Goal: Feedback & Contribution: Submit feedback/report problem

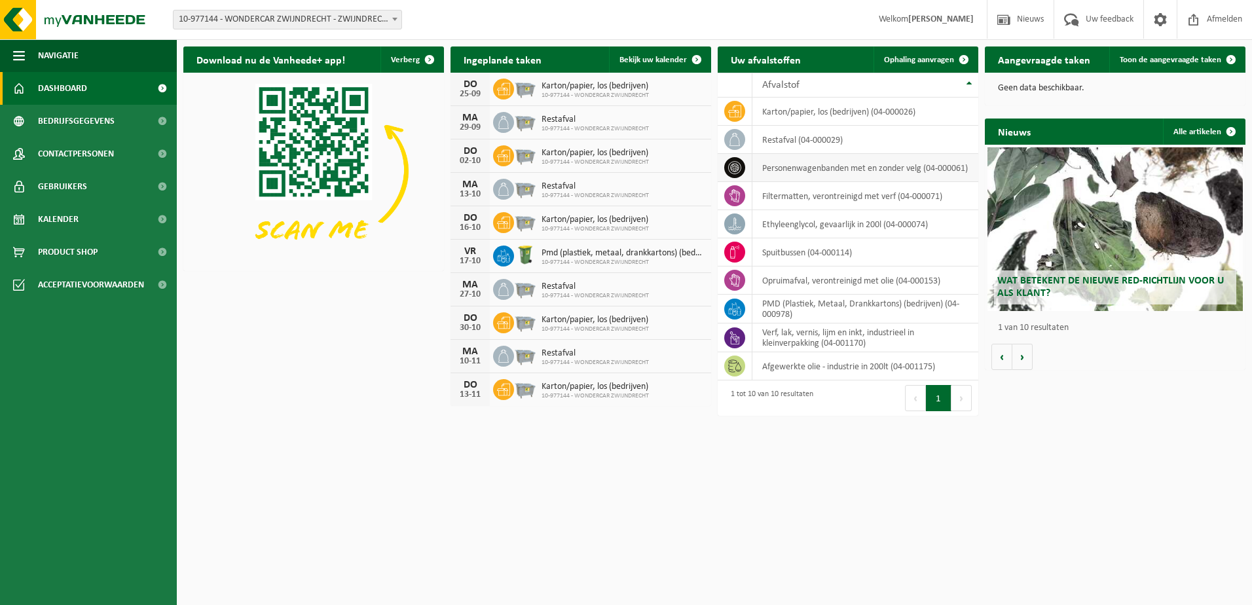
drag, startPoint x: 1131, startPoint y: 14, endPoint x: 828, endPoint y: 179, distance: 345.7
click at [1131, 14] on span "Uw feedback" at bounding box center [1109, 19] width 54 height 39
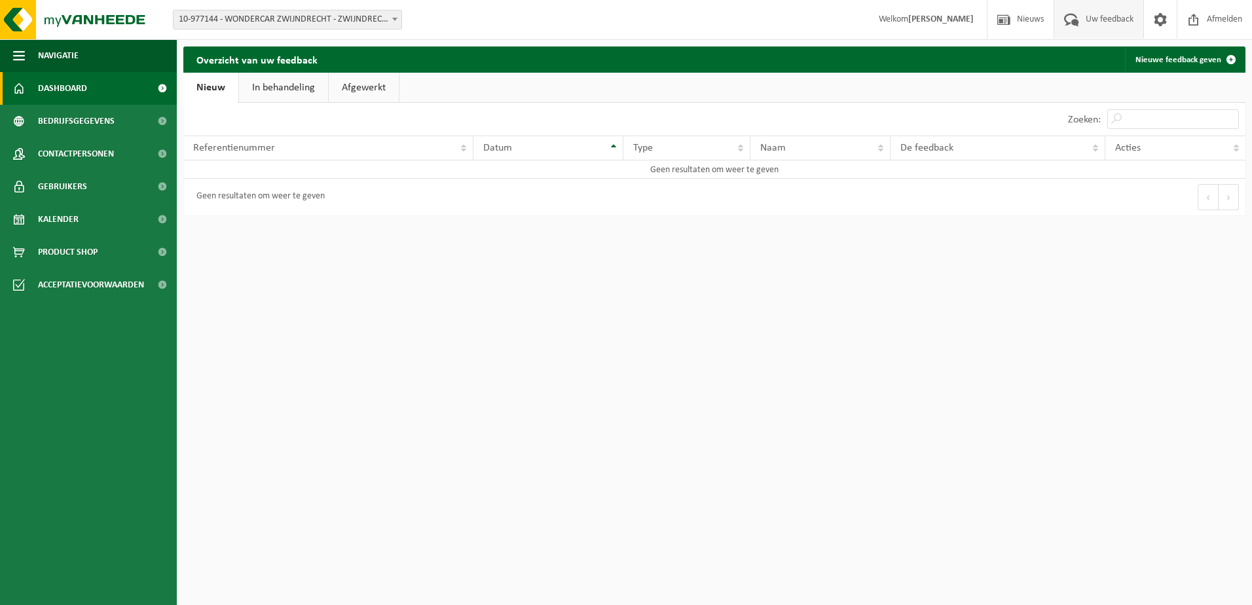
click at [79, 96] on span "Dashboard" at bounding box center [62, 88] width 49 height 33
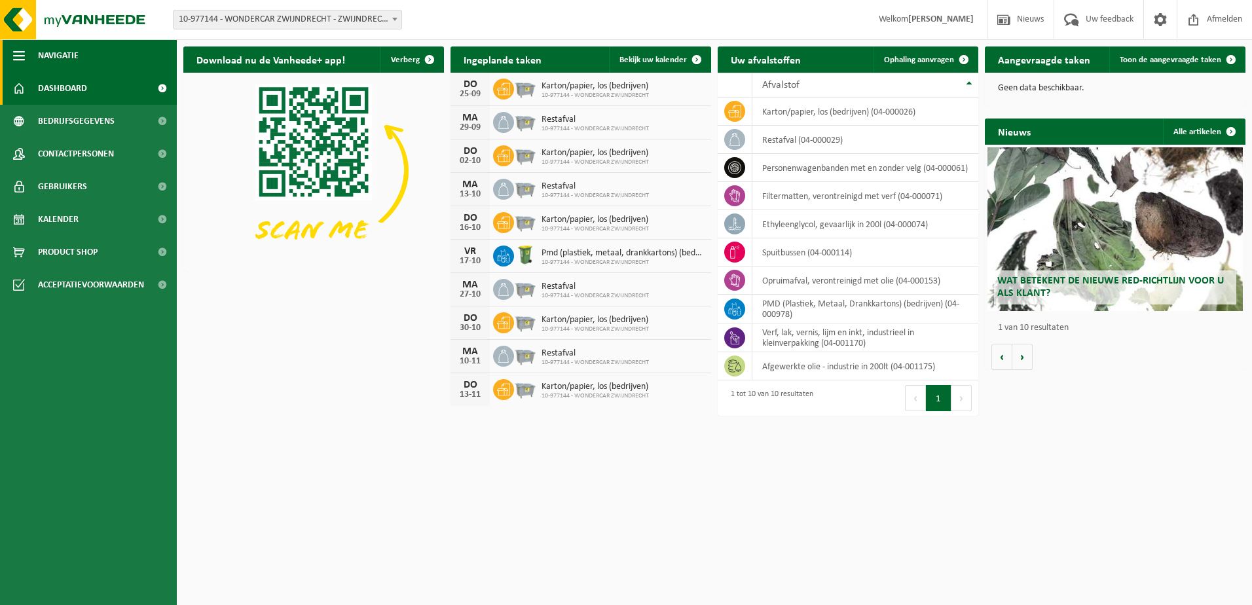
click at [25, 48] on button "Navigatie" at bounding box center [88, 55] width 177 height 33
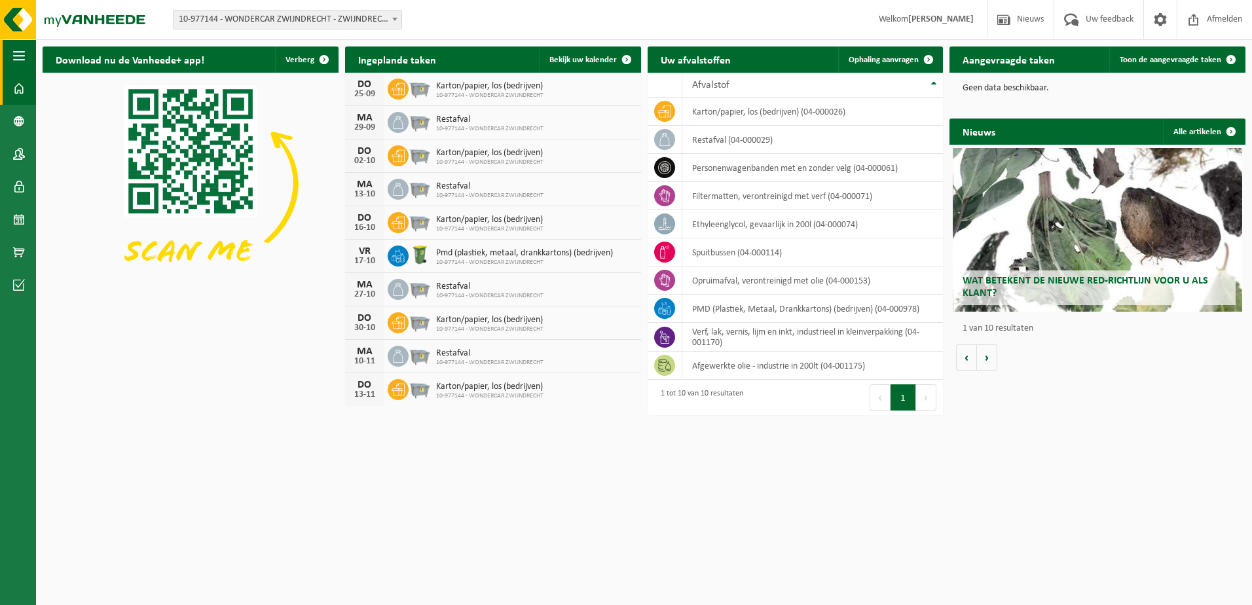
click at [25, 48] on button "Navigatie" at bounding box center [18, 55] width 36 height 33
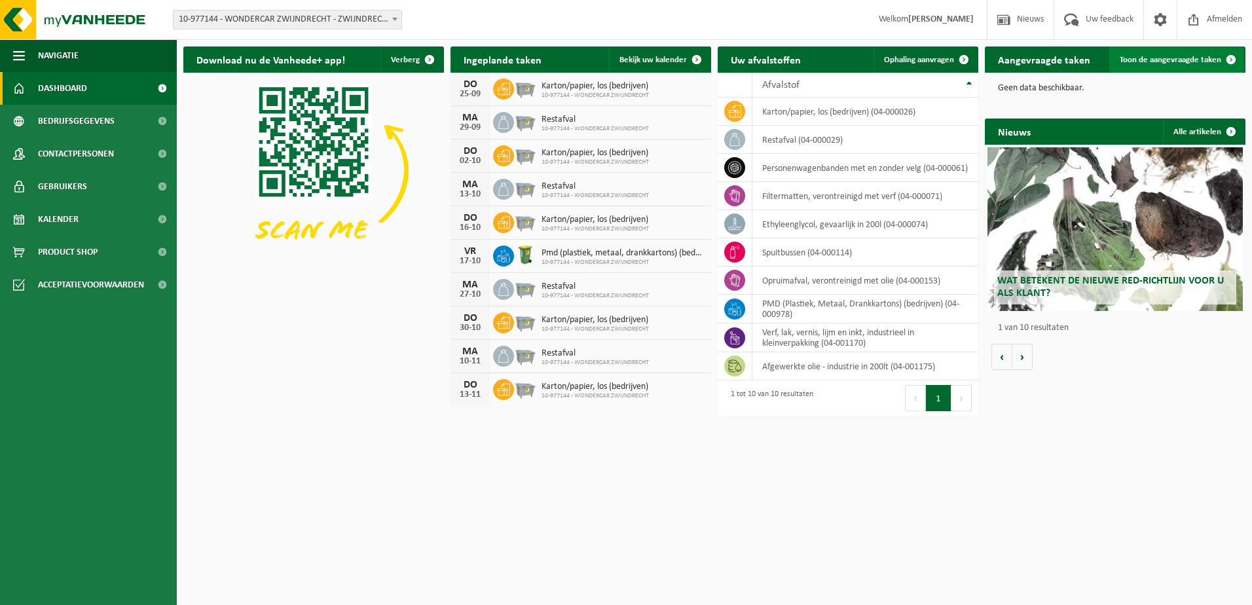
click at [1157, 59] on span "Toon de aangevraagde taken" at bounding box center [1170, 60] width 101 height 9
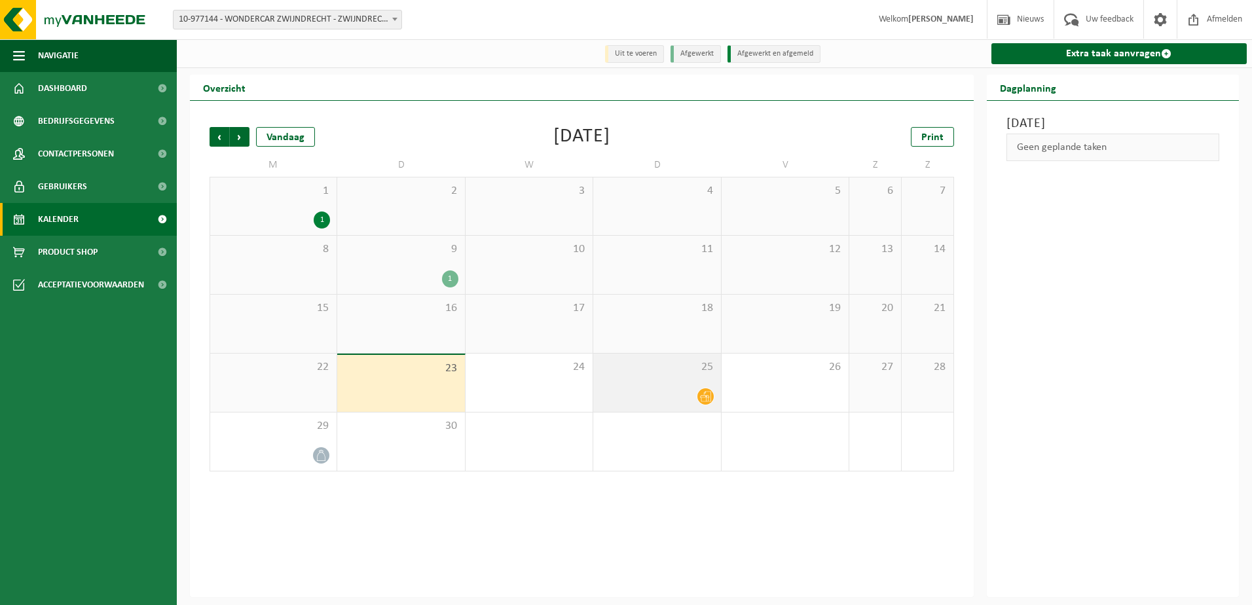
click at [707, 396] on icon at bounding box center [705, 396] width 11 height 11
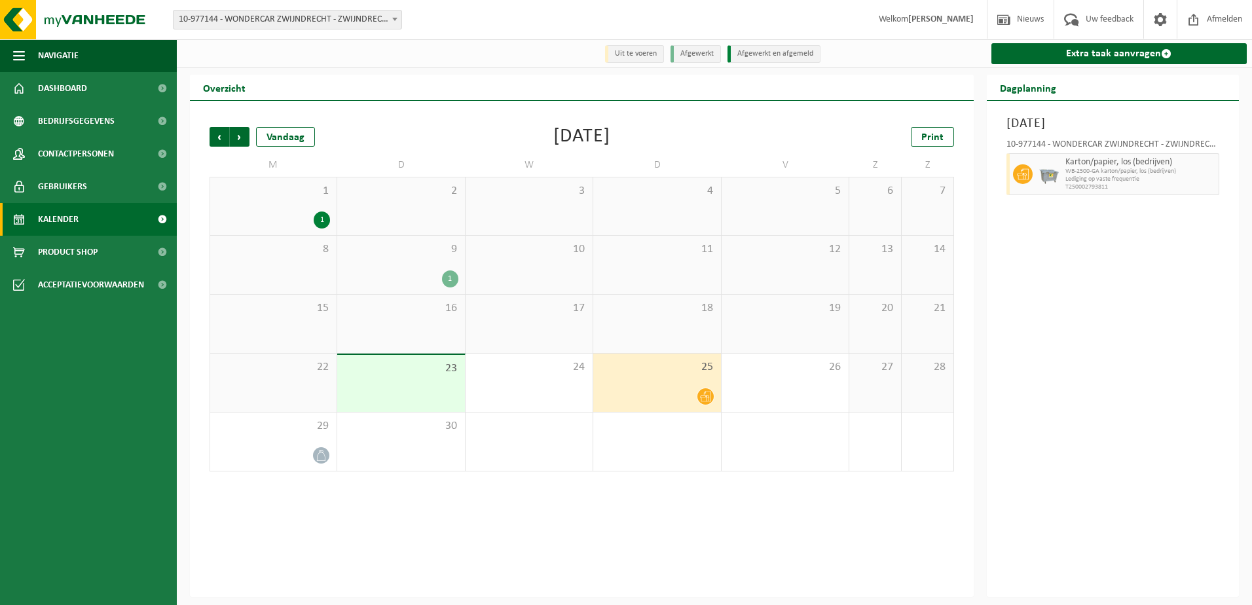
click at [318, 393] on div "22" at bounding box center [273, 383] width 126 height 58
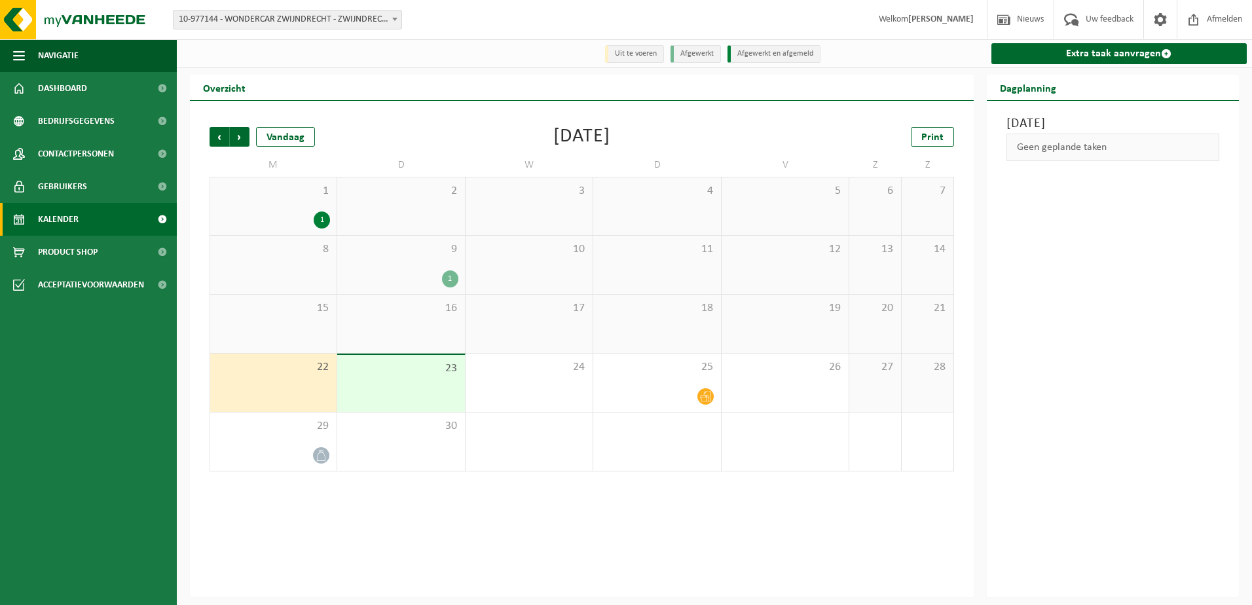
drag, startPoint x: 285, startPoint y: 393, endPoint x: 1082, endPoint y: 251, distance: 810.1
click at [1082, 251] on div "Maandag 22 september 2025 Geen geplande taken" at bounding box center [1113, 349] width 253 height 496
click at [1110, 18] on span "Uw feedback" at bounding box center [1109, 19] width 54 height 39
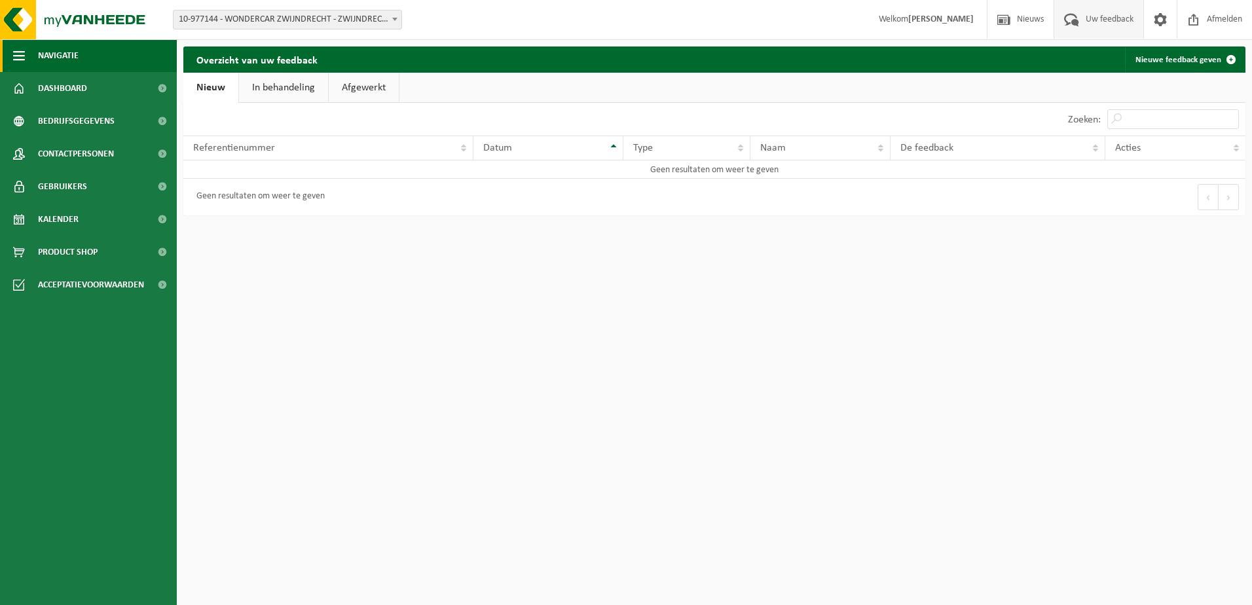
click at [24, 54] on span "button" at bounding box center [19, 55] width 12 height 33
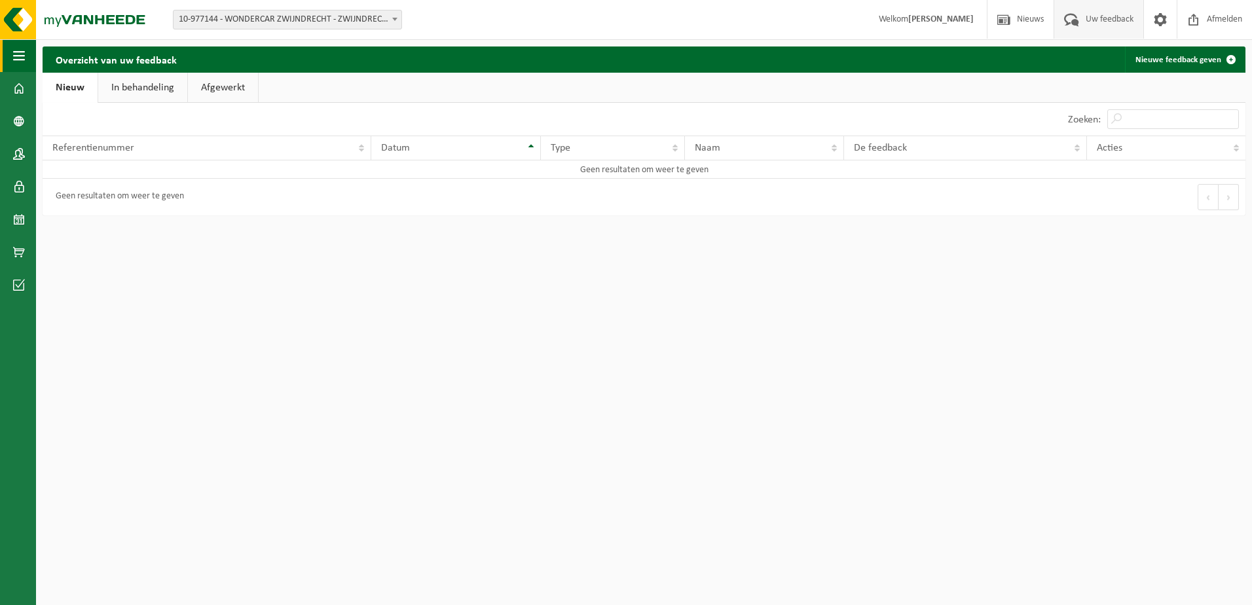
click at [24, 54] on span "button" at bounding box center [19, 55] width 12 height 33
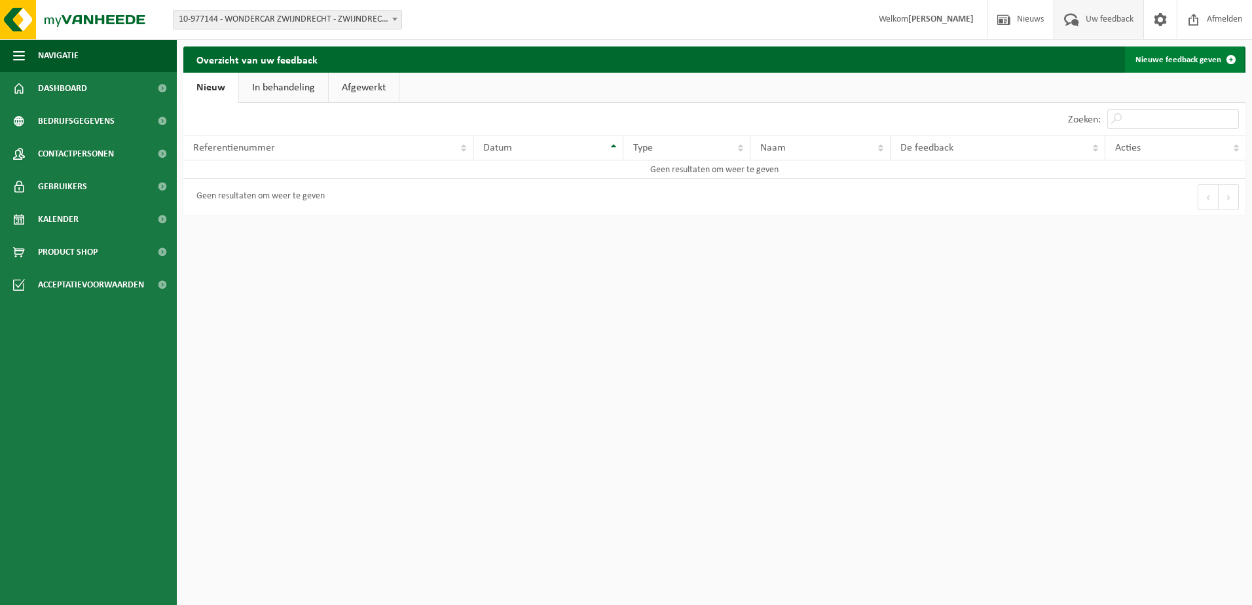
click at [1228, 61] on span at bounding box center [1231, 59] width 26 height 26
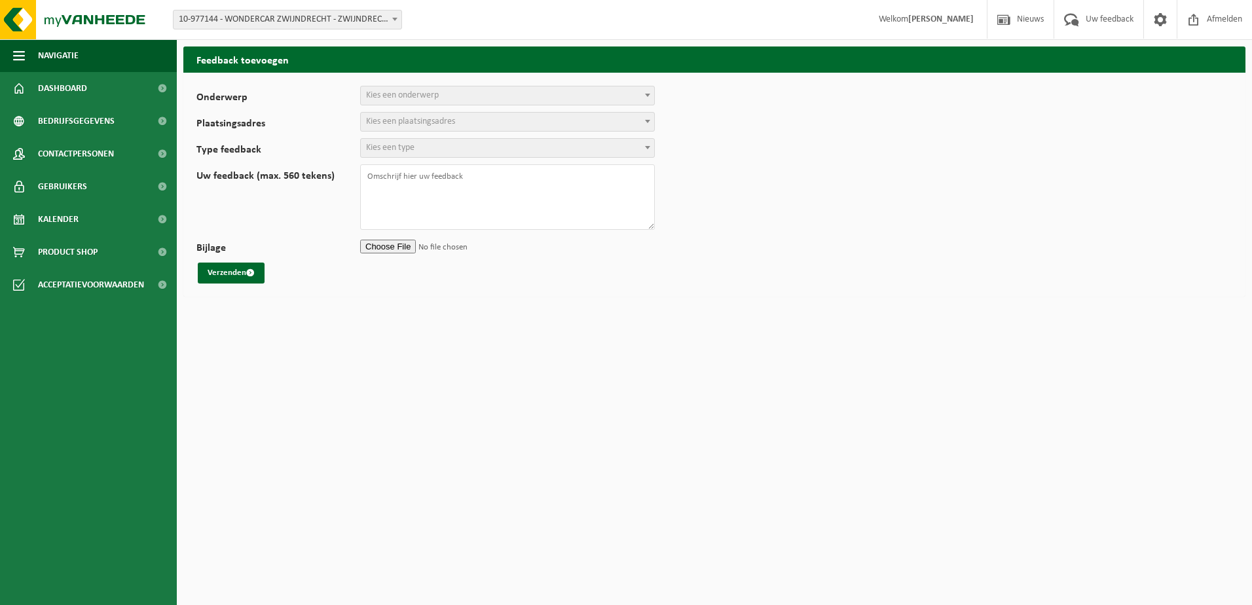
select select
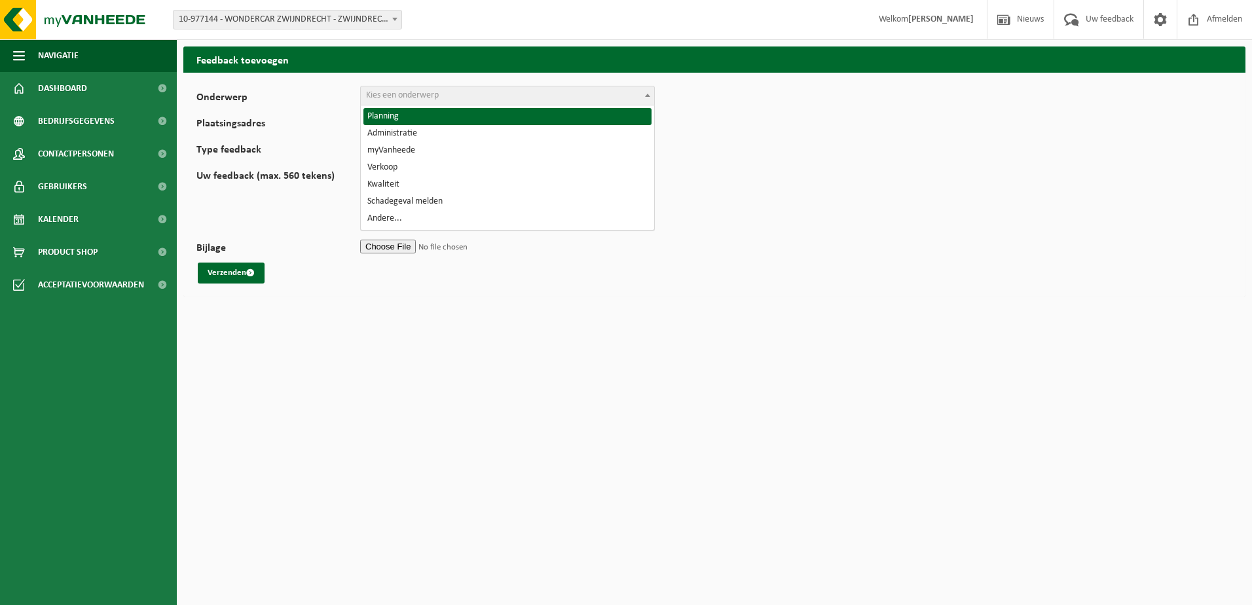
click at [412, 97] on span "Kies een onderwerp" at bounding box center [402, 95] width 73 height 10
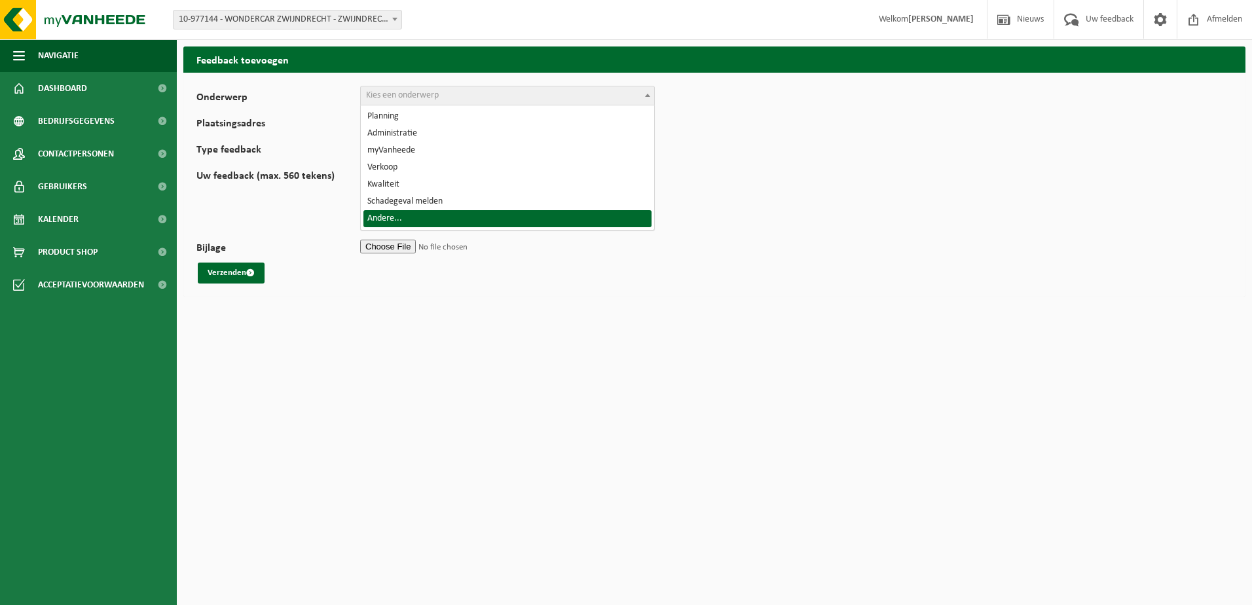
select select "32"
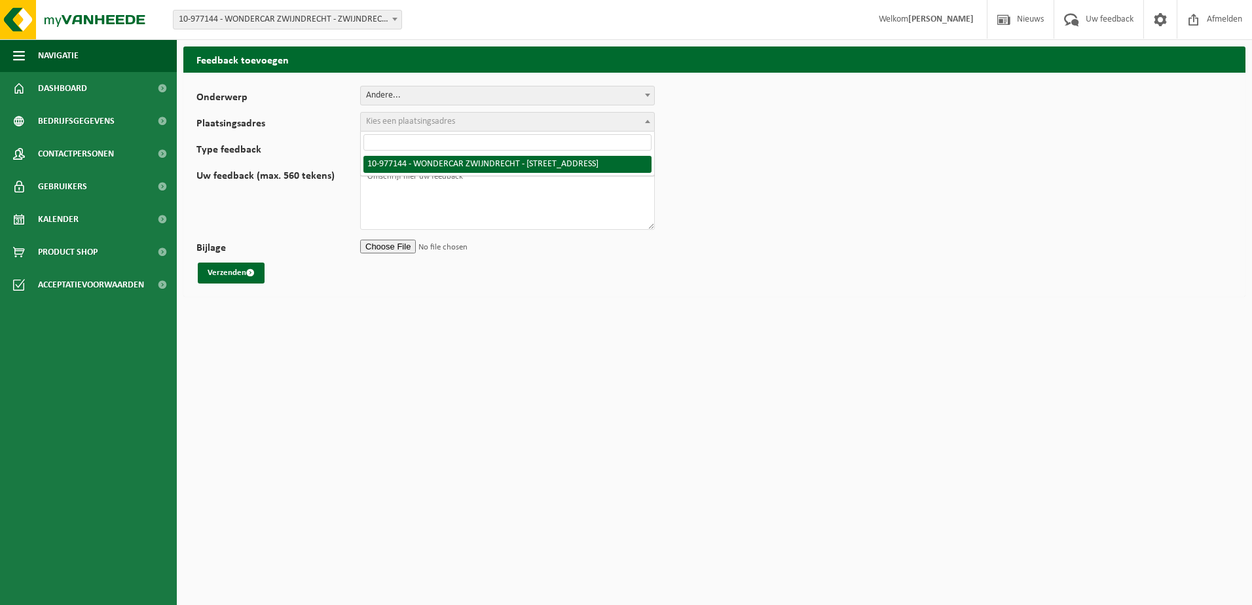
click at [443, 119] on span "Kies een plaatsingsadres" at bounding box center [410, 122] width 89 height 10
select select "159293"
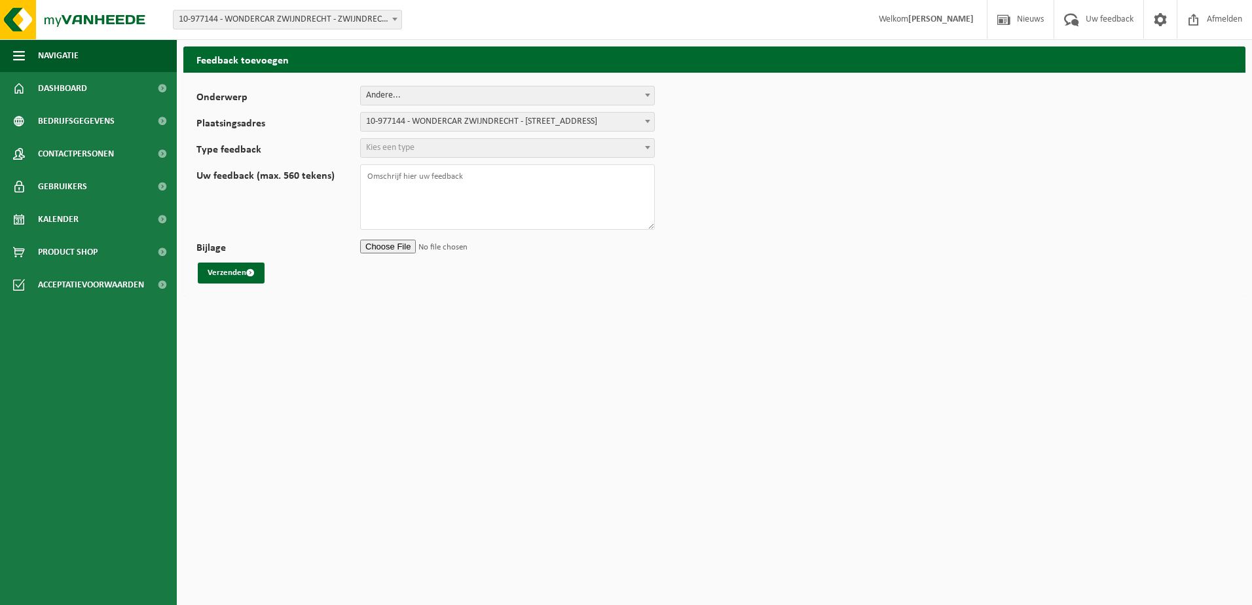
click at [439, 150] on span "Kies een type" at bounding box center [507, 148] width 293 height 18
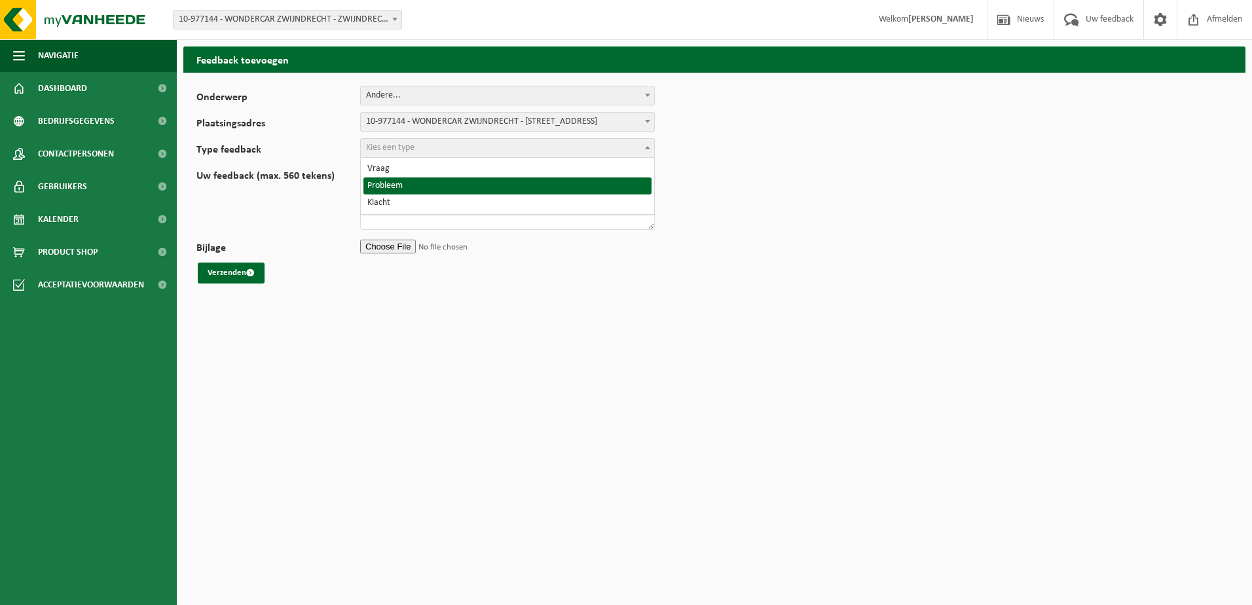
select select "ISS"
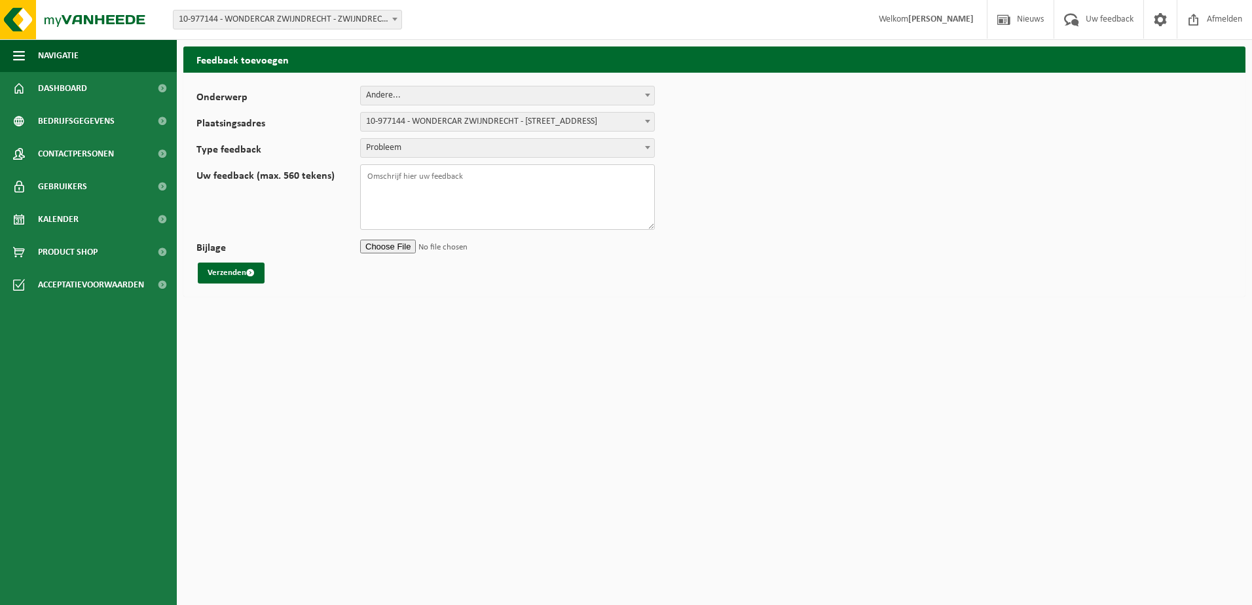
click at [415, 189] on textarea "Uw feedback (max. 560 tekens)" at bounding box center [507, 196] width 295 height 65
type textarea "G"
type textarea "b"
click at [397, 197] on textarea "Beste Gisteren was er een ophaling van het restafval ingepland" at bounding box center [507, 196] width 295 height 65
click at [597, 194] on textarea "Beste Gisteren 22/09 was er een ophaling van het restafval ingepland" at bounding box center [507, 196] width 295 height 65
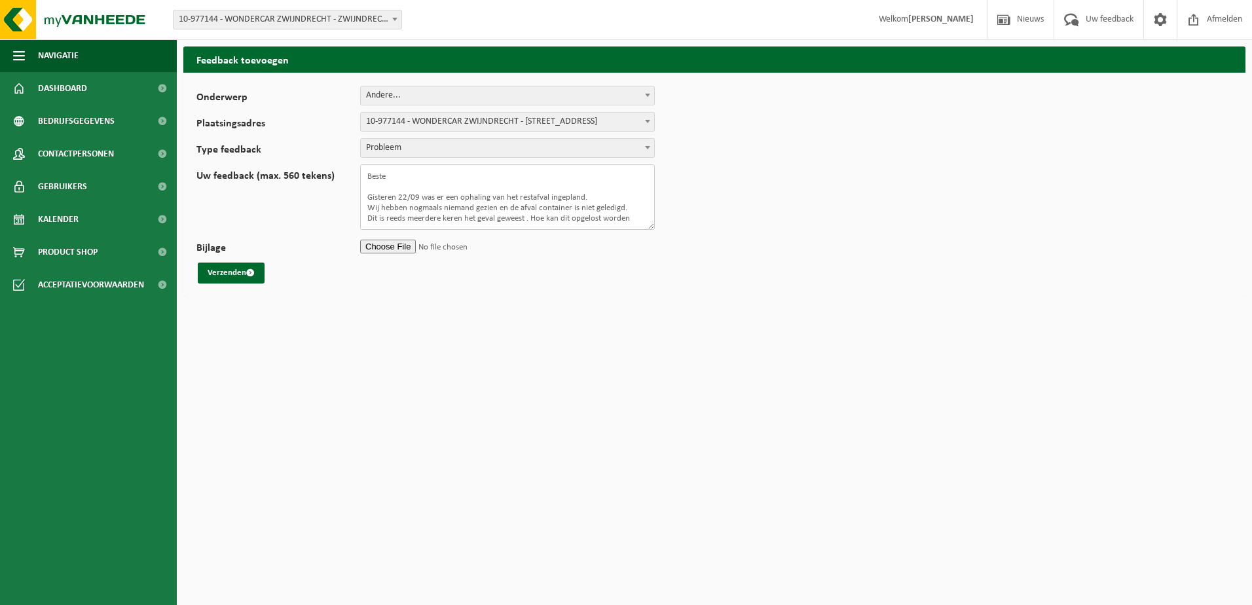
click at [630, 204] on textarea "Beste Gisteren 22/09 was er een ophaling van het restafval ingepland. Wij hebbe…" at bounding box center [507, 196] width 295 height 65
click at [633, 223] on textarea "Beste Gisteren 22/09 was er een ophaling van het restafval ingepland. Wij hebbe…" at bounding box center [507, 196] width 295 height 65
type textarea "Beste Gisteren 22/09 was er een ophaling van het restafval ingepland. Wij hebbe…"
click at [224, 272] on button "Verzenden" at bounding box center [231, 273] width 67 height 21
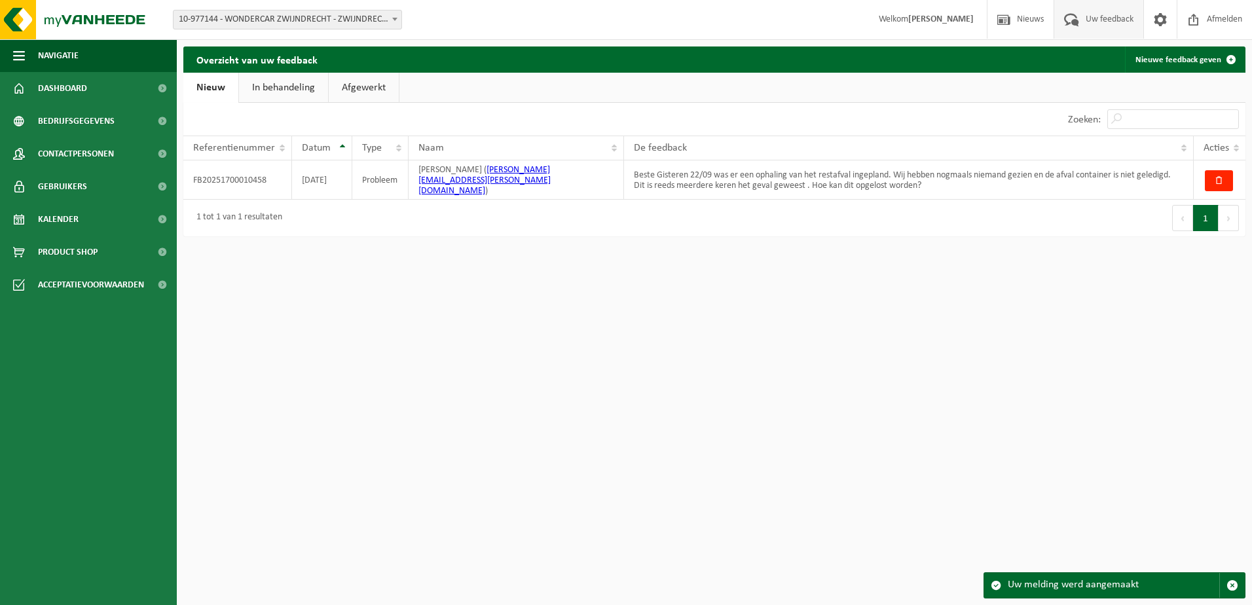
drag, startPoint x: 62, startPoint y: 84, endPoint x: 401, endPoint y: 89, distance: 339.2
click at [62, 84] on span "Dashboard" at bounding box center [62, 88] width 49 height 33
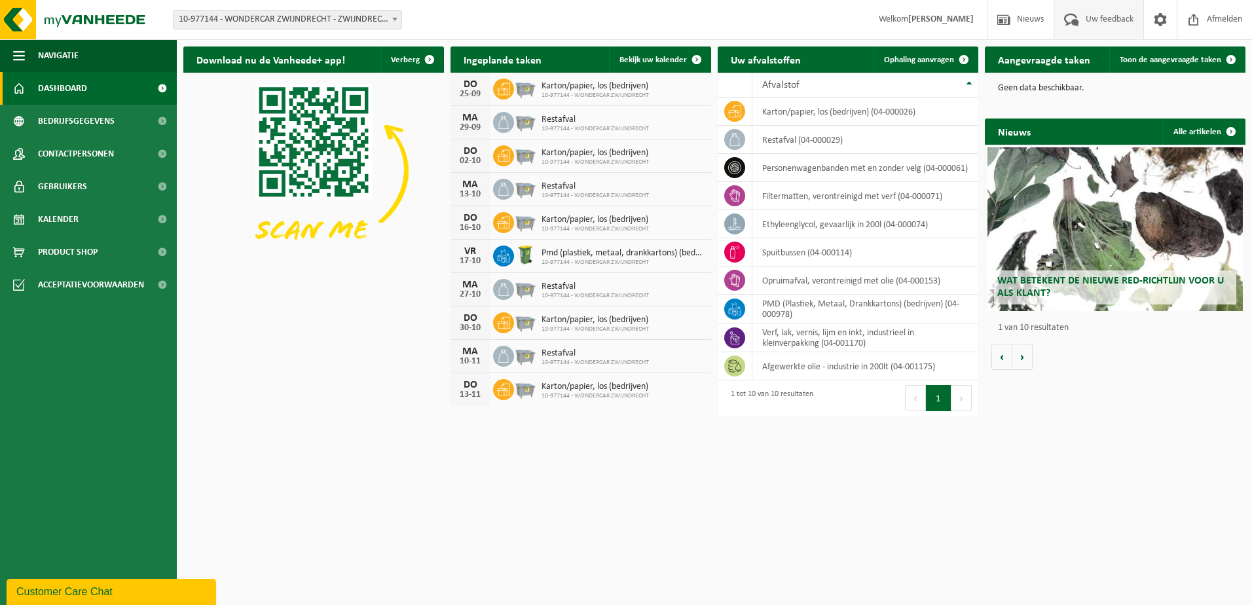
click at [1112, 20] on span "Uw feedback" at bounding box center [1109, 19] width 54 height 39
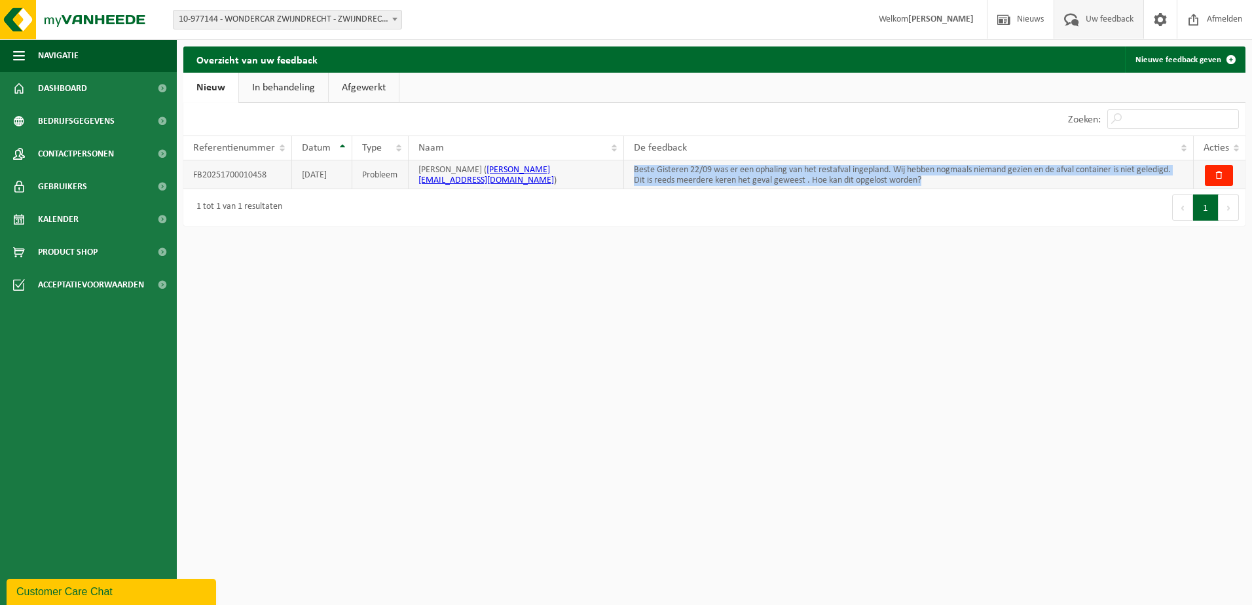
drag, startPoint x: 940, startPoint y: 183, endPoint x: 625, endPoint y: 170, distance: 315.2
click at [625, 170] on td "Beste Gisteren 22/09 was er een ophaling van het restafval ingepland. Wij hebbe…" at bounding box center [909, 174] width 570 height 29
copy td "Beste Gisteren 22/09 was er een ophaling van het restafval ingepland. Wij hebbe…"
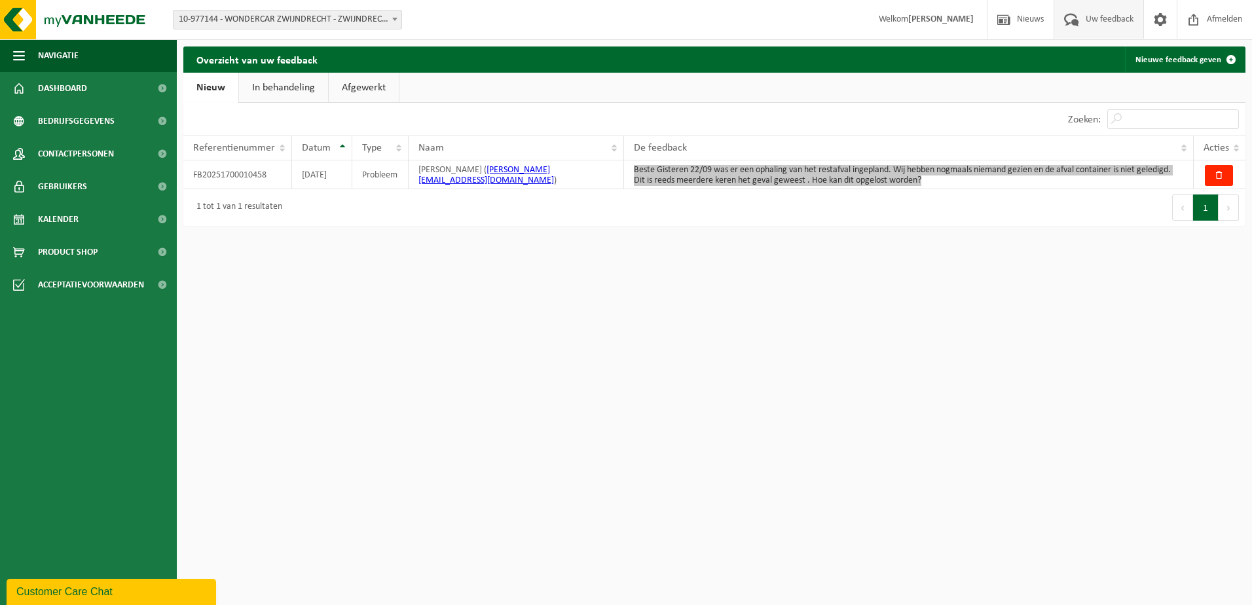
click at [98, 593] on div "Customer Care Chat" at bounding box center [111, 592] width 190 height 16
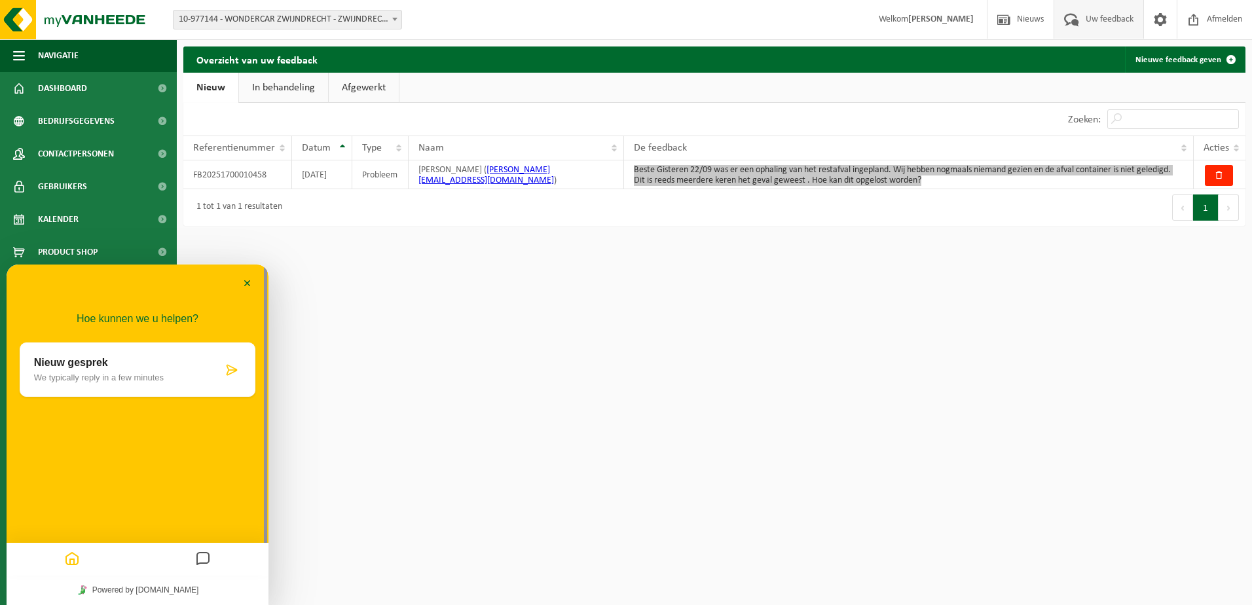
click at [153, 378] on p "We typically reply in a few minutes" at bounding box center [128, 378] width 189 height 10
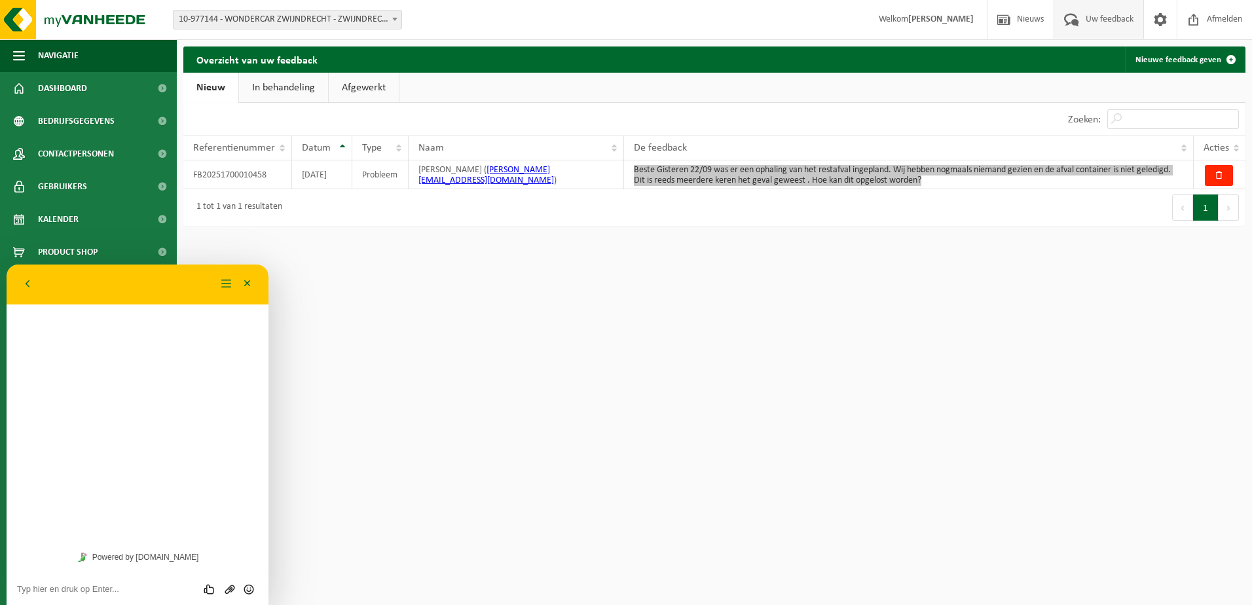
click at [88, 432] on div "Hoe kunnen we u helpen? Nieuw gesprek We typically reply in a few minutes" at bounding box center [138, 404] width 262 height 278
click at [74, 590] on textarea at bounding box center [137, 589] width 241 height 10
paste textarea "Beste Gisteren 22/09 was er een ophaling van het restafval ingepland. Wij hebbe…"
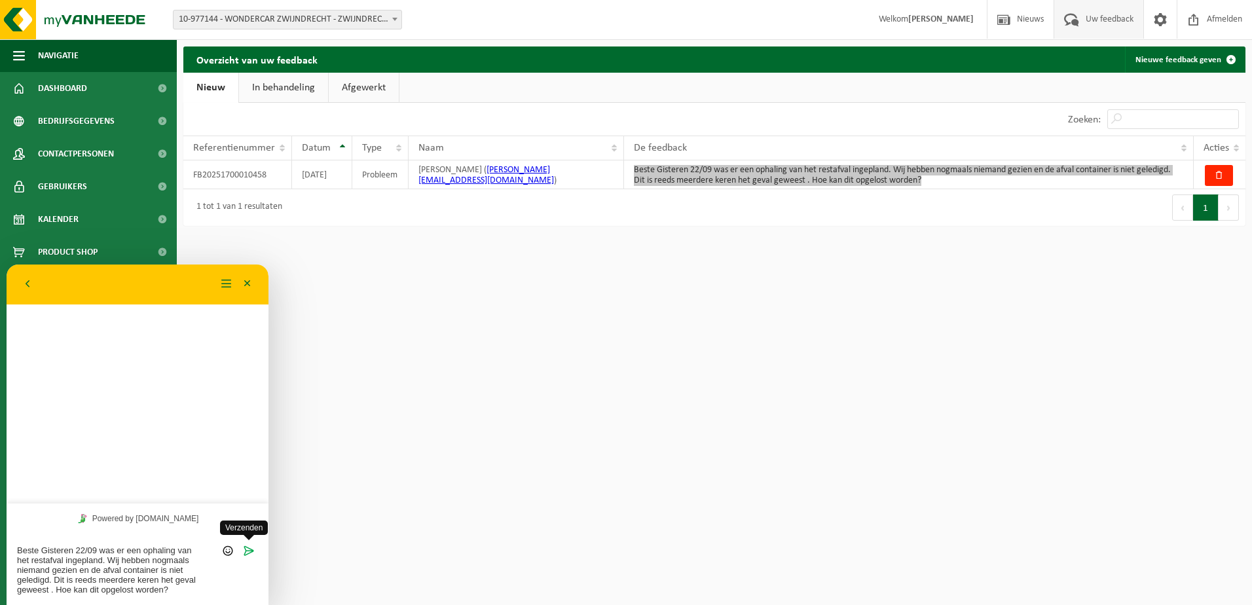
type textarea "Beste Gisteren 22/09 was er een ophaling van het restafval ingepland. Wij hebbe…"
click at [249, 552] on icon "Verzenden" at bounding box center [249, 551] width 12 height 12
